Goal: Information Seeking & Learning: Learn about a topic

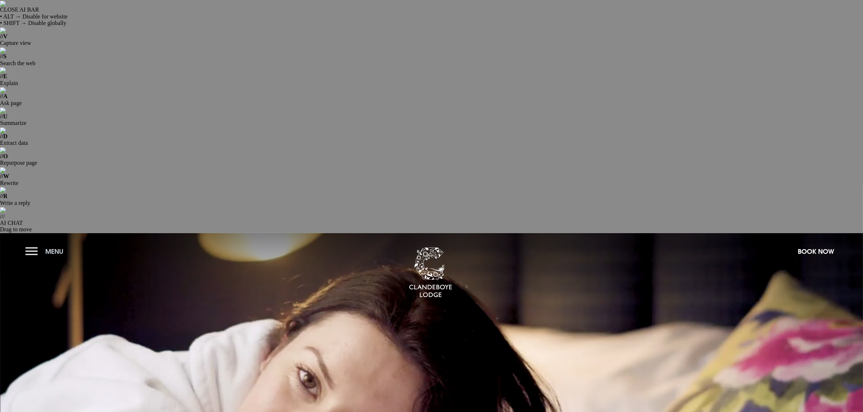
click at [33, 244] on button "Menu" at bounding box center [46, 252] width 42 height 16
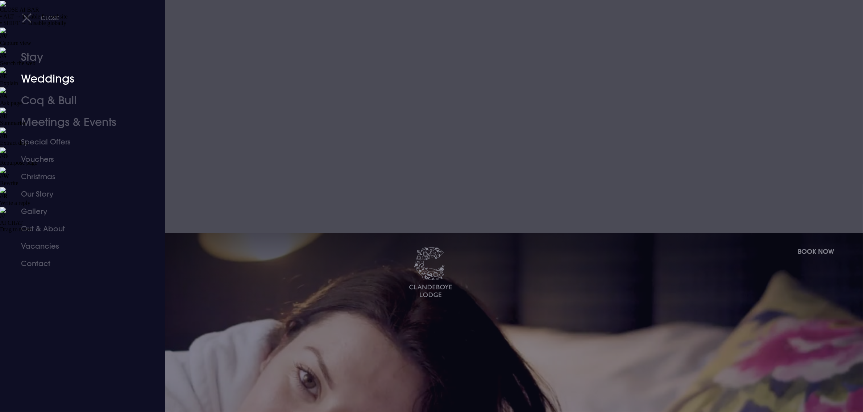
click at [45, 82] on link "Weddings" at bounding box center [78, 79] width 114 height 22
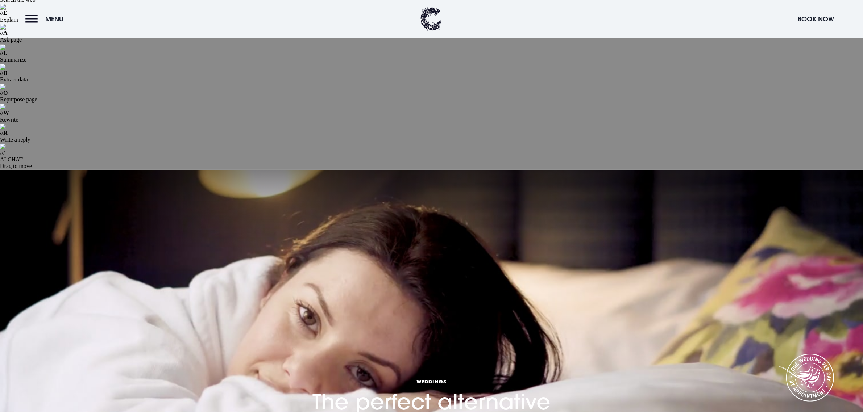
scroll to position [91, 0]
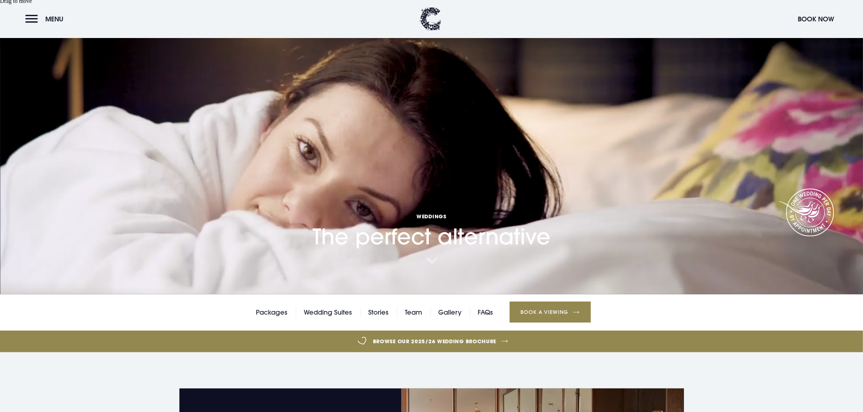
scroll to position [226, 0]
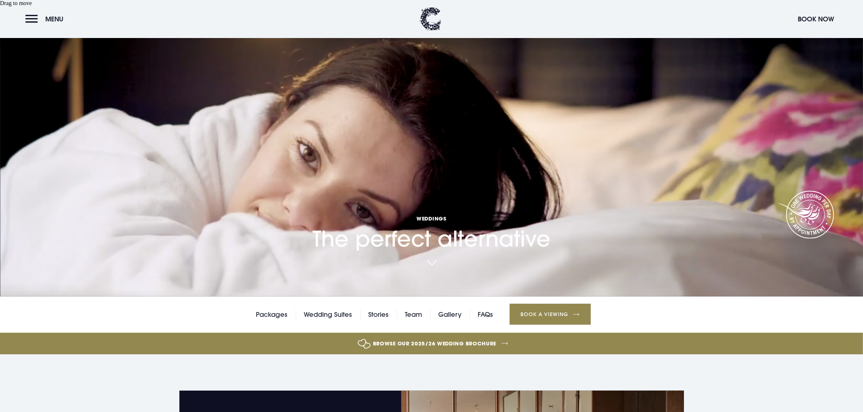
click at [564, 304] on link "Book a Viewing" at bounding box center [549, 314] width 81 height 21
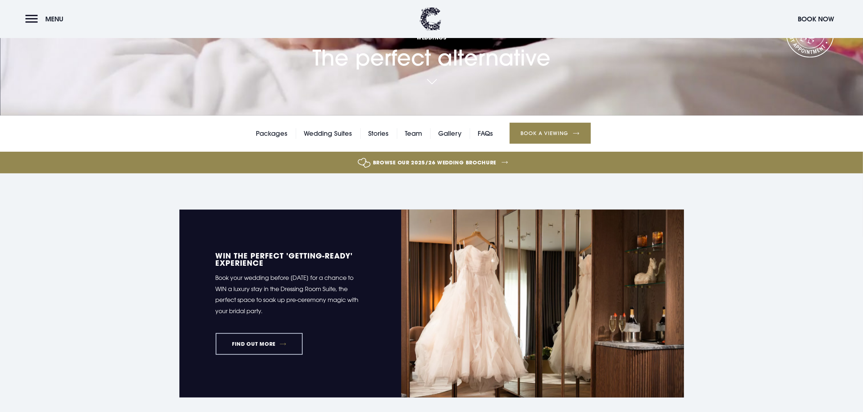
click at [239, 333] on link "FIND OUT MORE" at bounding box center [259, 344] width 87 height 22
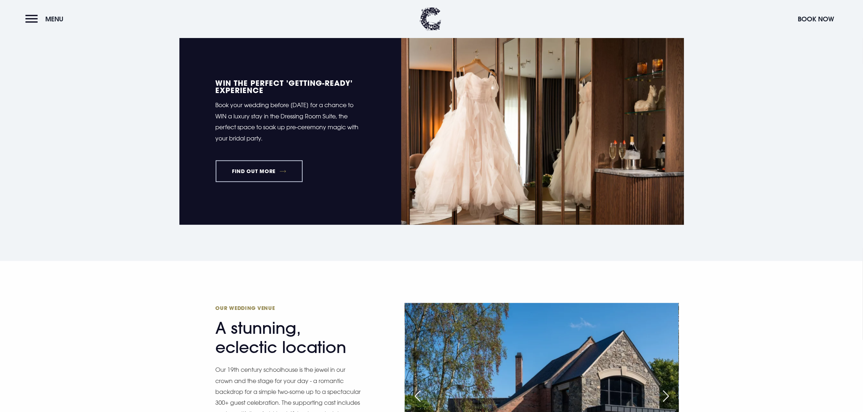
scroll to position [589, 0]
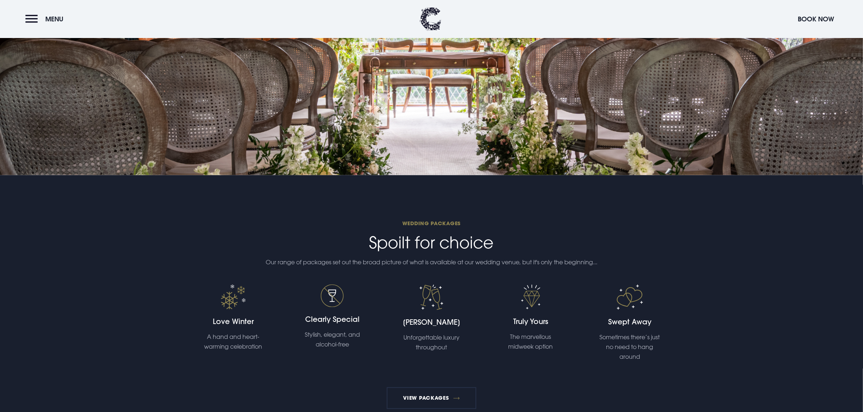
scroll to position [1494, 0]
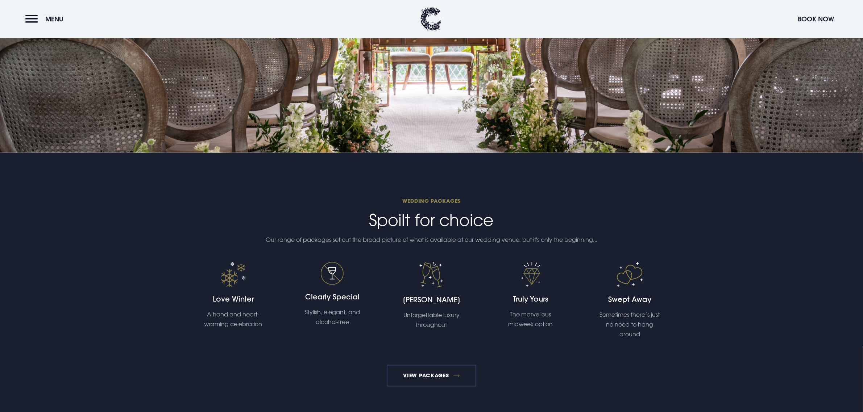
click at [425, 365] on link "View Packages" at bounding box center [431, 376] width 89 height 22
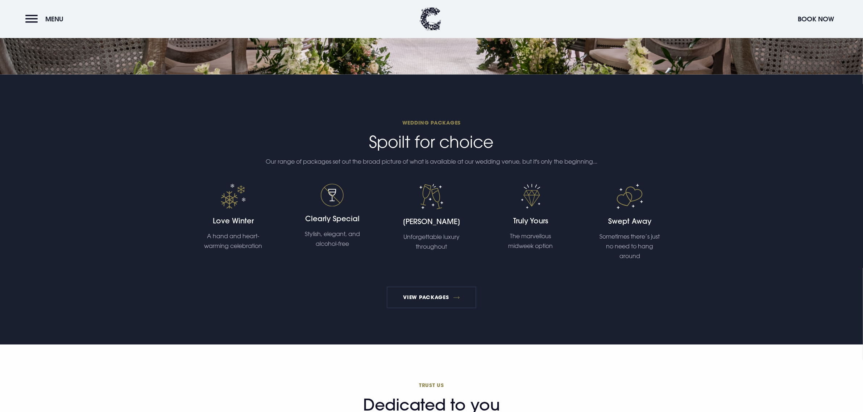
scroll to position [1721, 0]
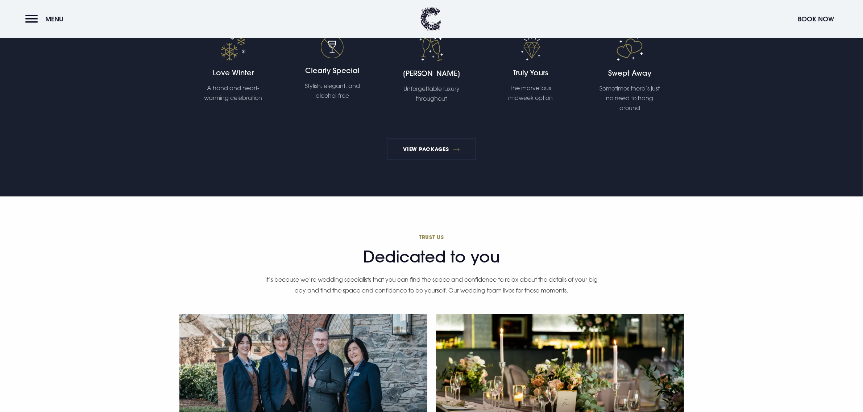
click at [315, 314] on div "Wedding Team" at bounding box center [303, 395] width 248 height 162
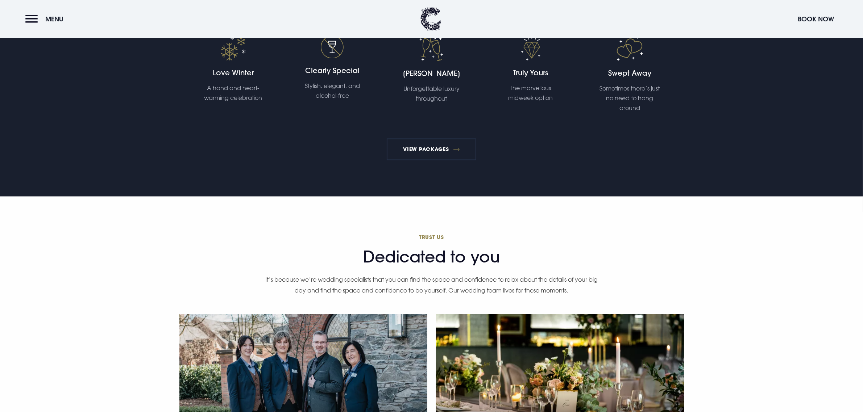
click at [576, 314] on div "Wedding Gallery" at bounding box center [560, 395] width 248 height 162
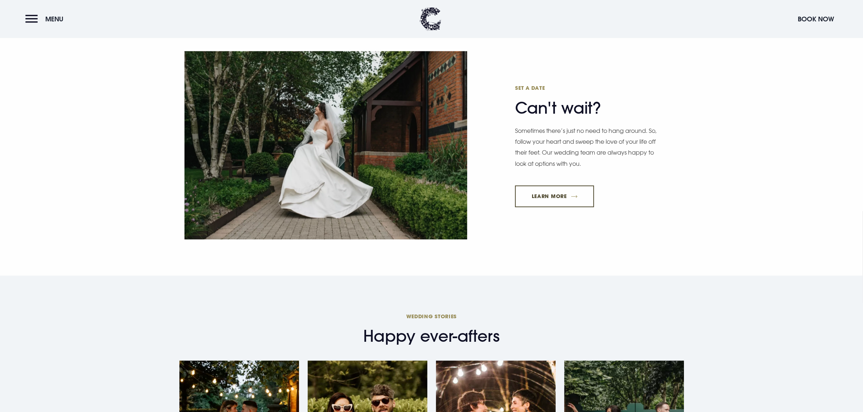
scroll to position [2310, 0]
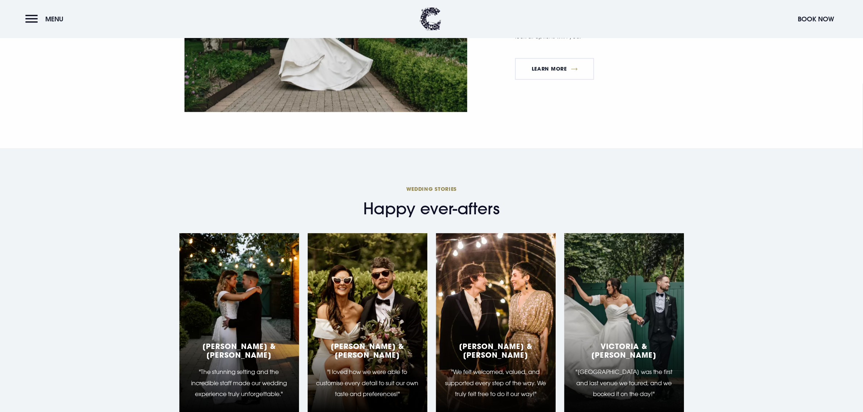
click at [258, 367] on p ""The stunning setting and the incredible staff made our wedding experience trul…" at bounding box center [239, 383] width 102 height 33
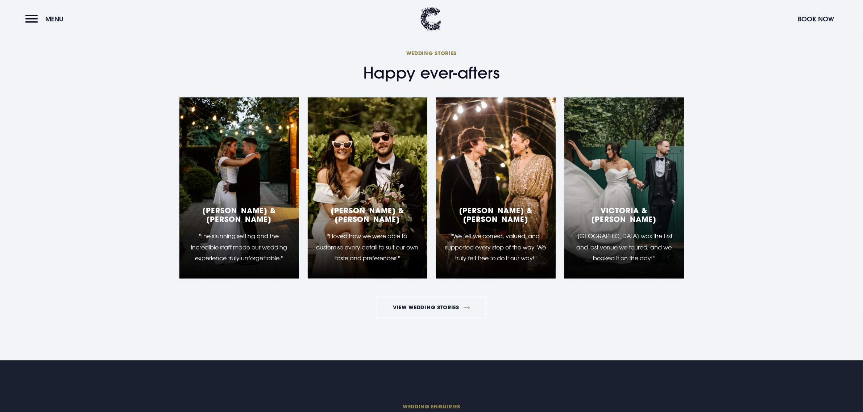
scroll to position [2611, 0]
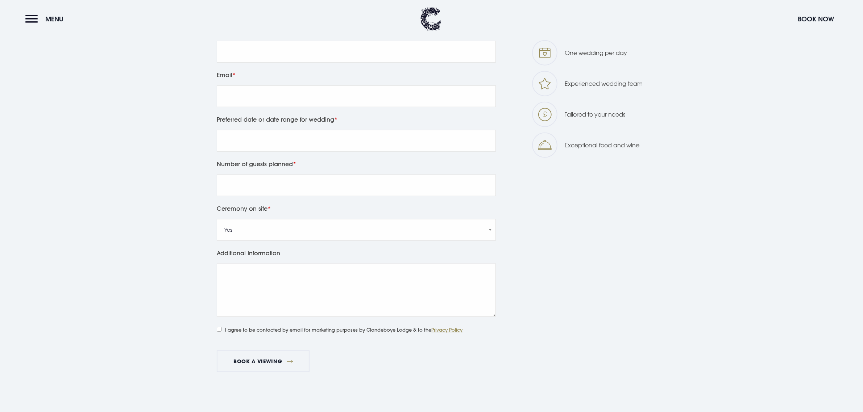
scroll to position [833, 0]
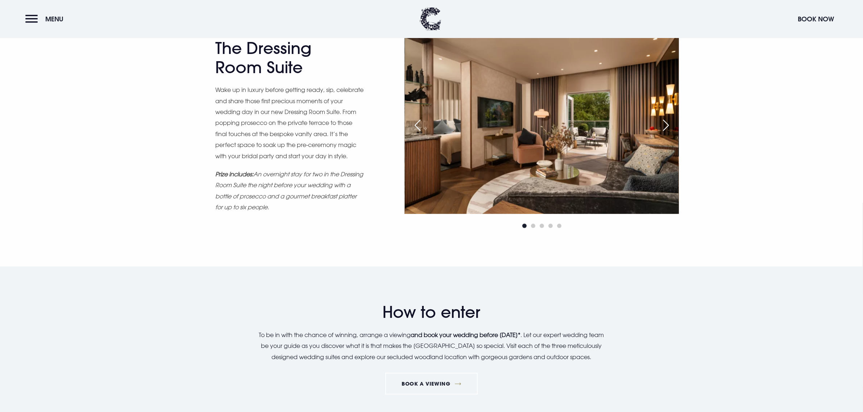
scroll to position [589, 0]
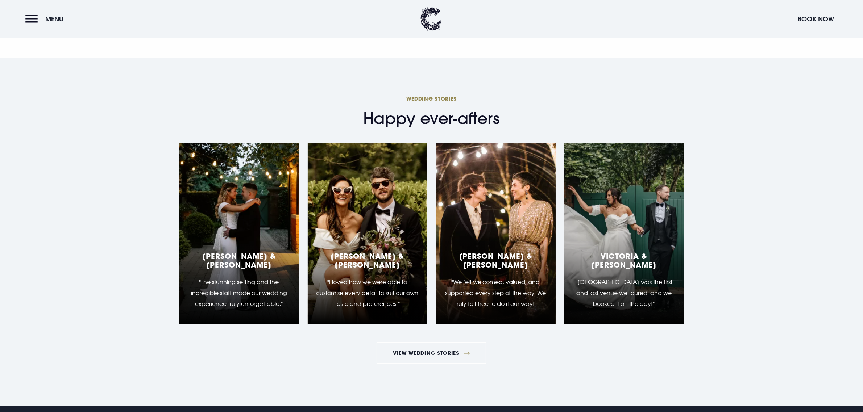
scroll to position [1990, 0]
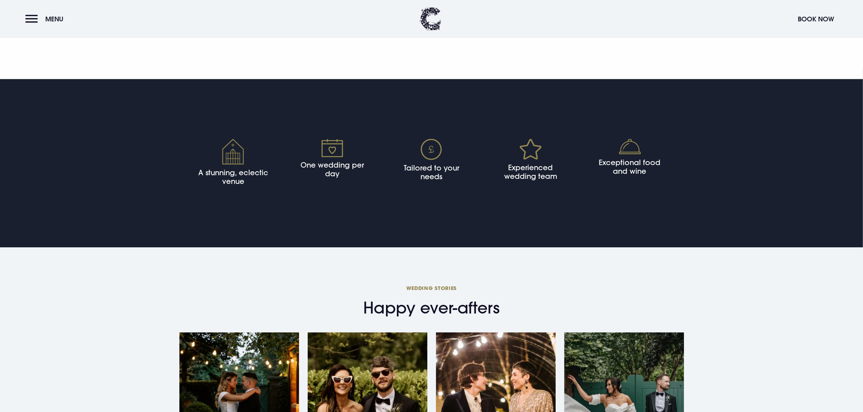
scroll to position [1947, 0]
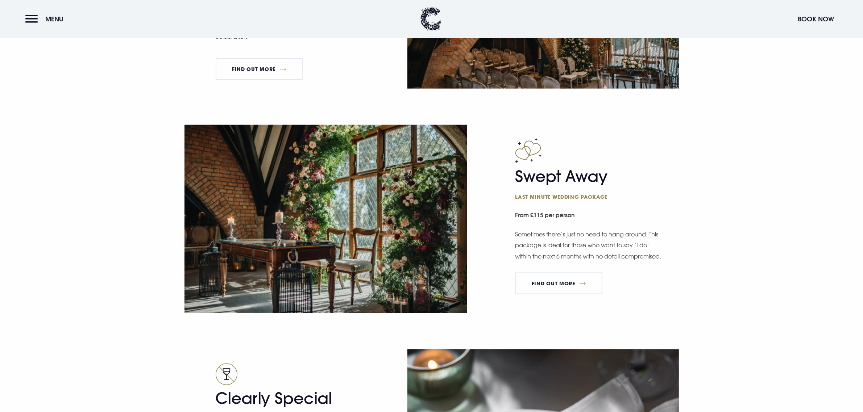
scroll to position [1494, 0]
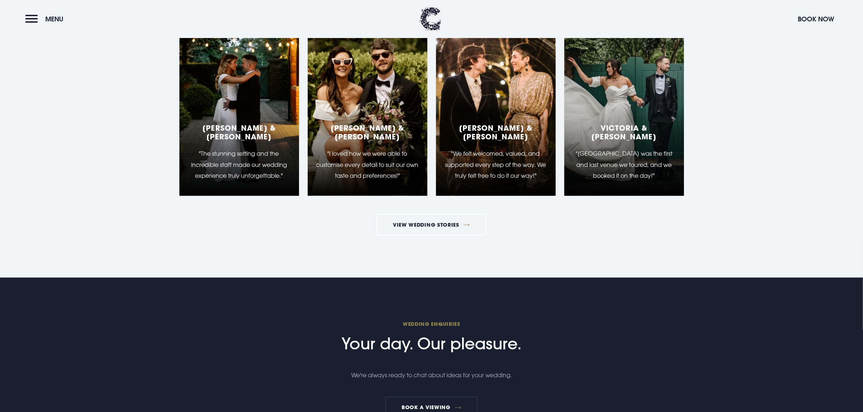
scroll to position [1359, 0]
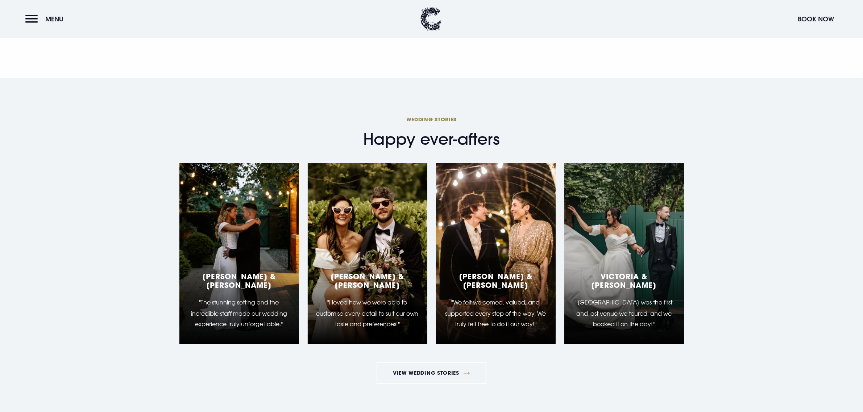
scroll to position [1359, 0]
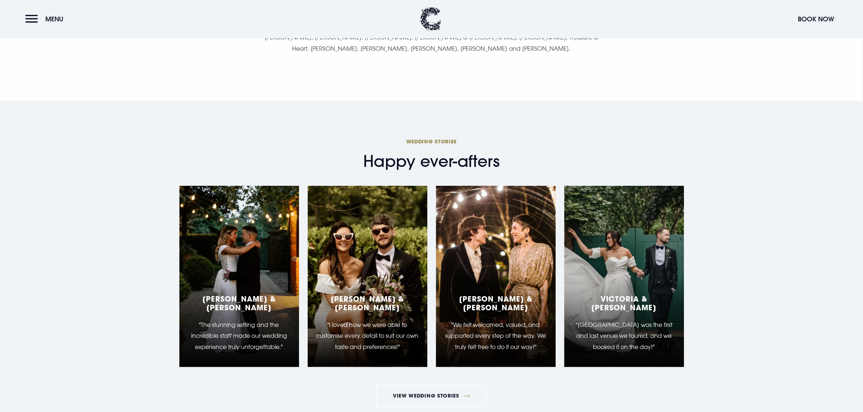
scroll to position [2128, 0]
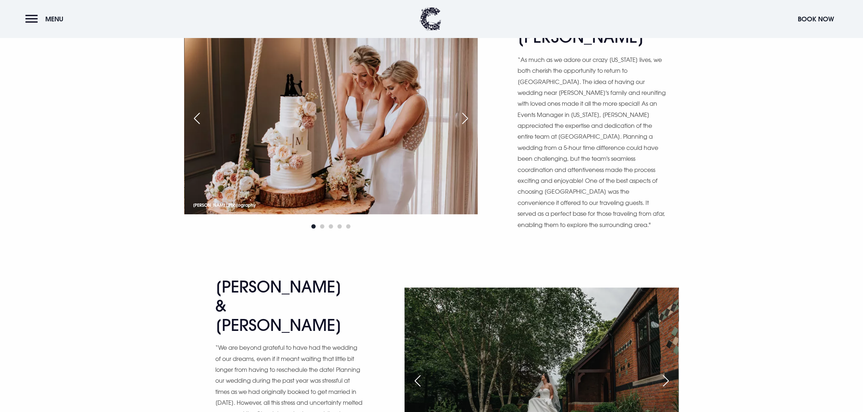
scroll to position [5163, 0]
